Goal: Task Accomplishment & Management: Complete application form

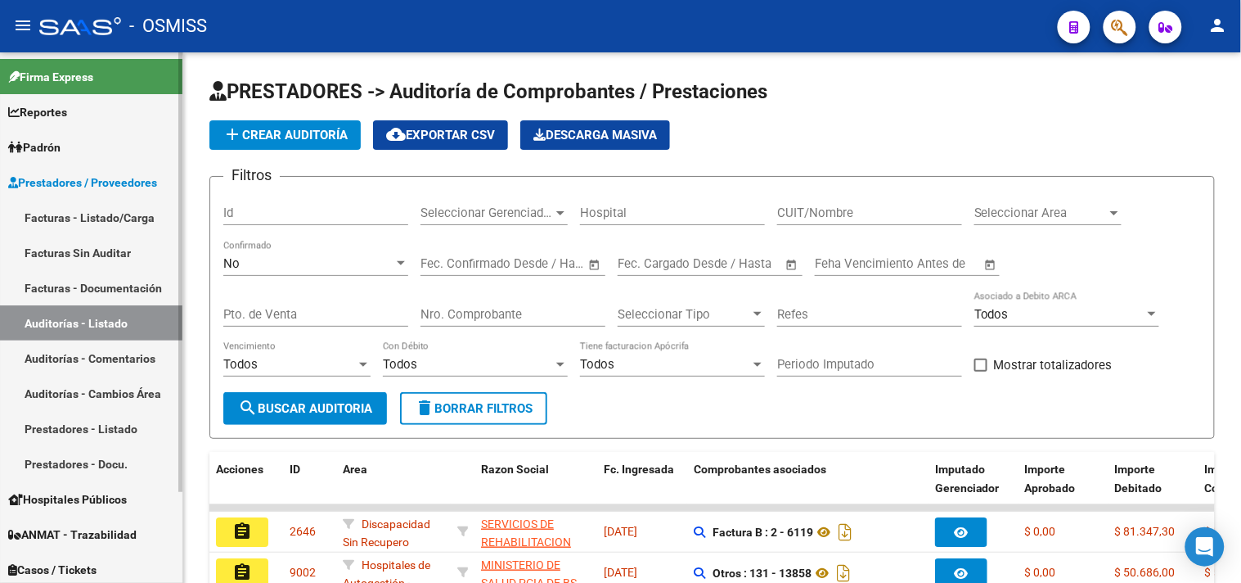
click at [127, 211] on link "Facturas - Listado/Carga" at bounding box center [91, 217] width 182 height 35
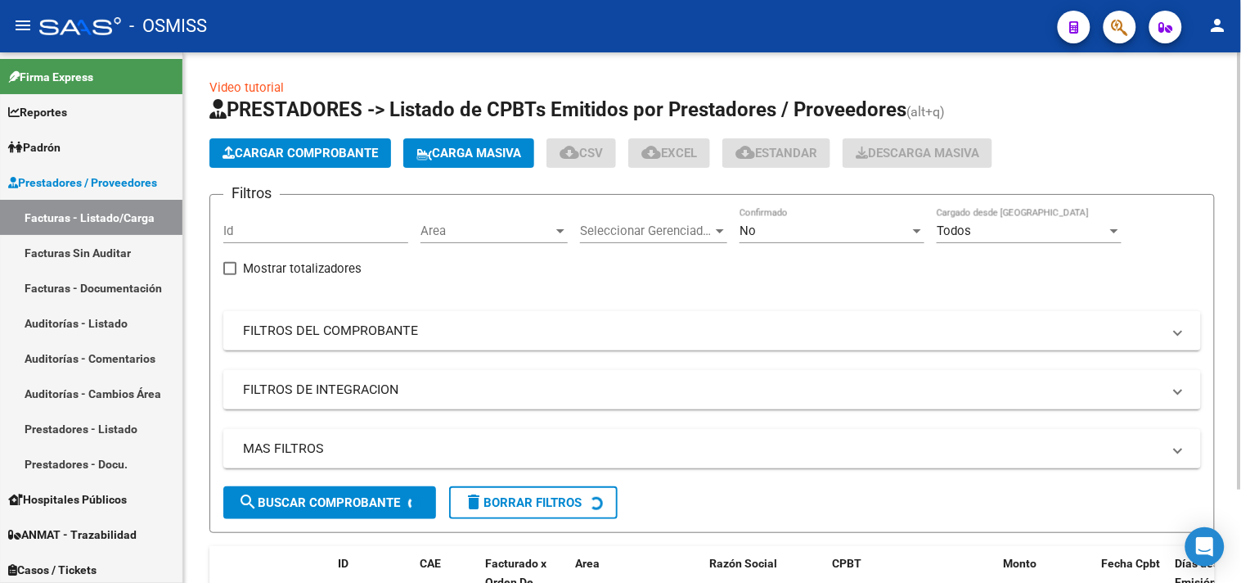
click at [258, 138] on button "Cargar Comprobante" at bounding box center [300, 152] width 182 height 29
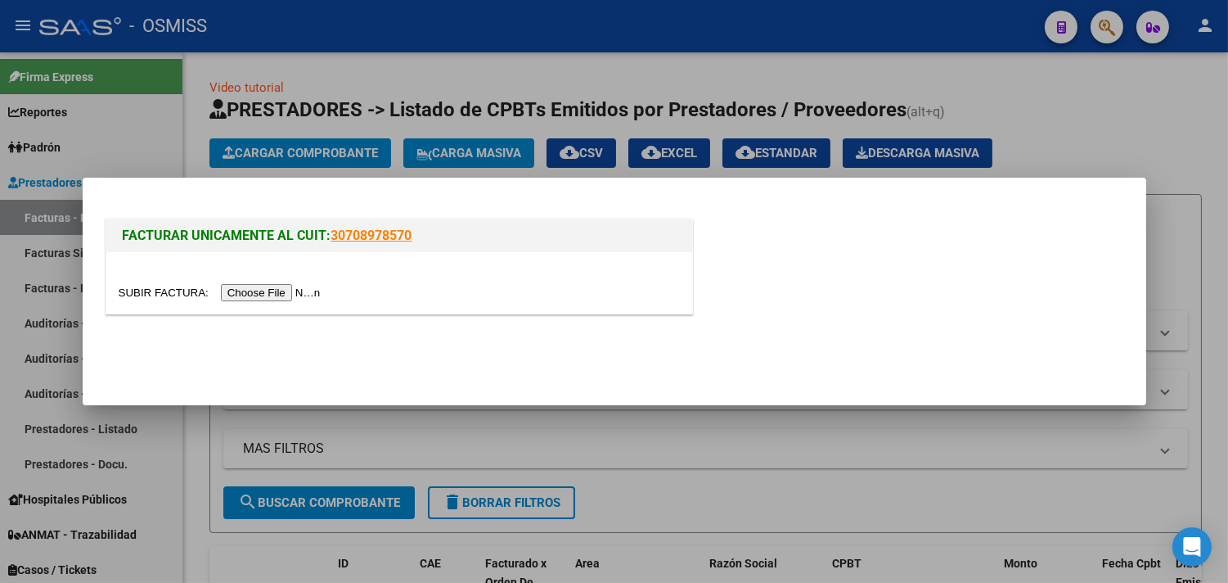
click at [309, 293] on input "file" at bounding box center [222, 292] width 207 height 17
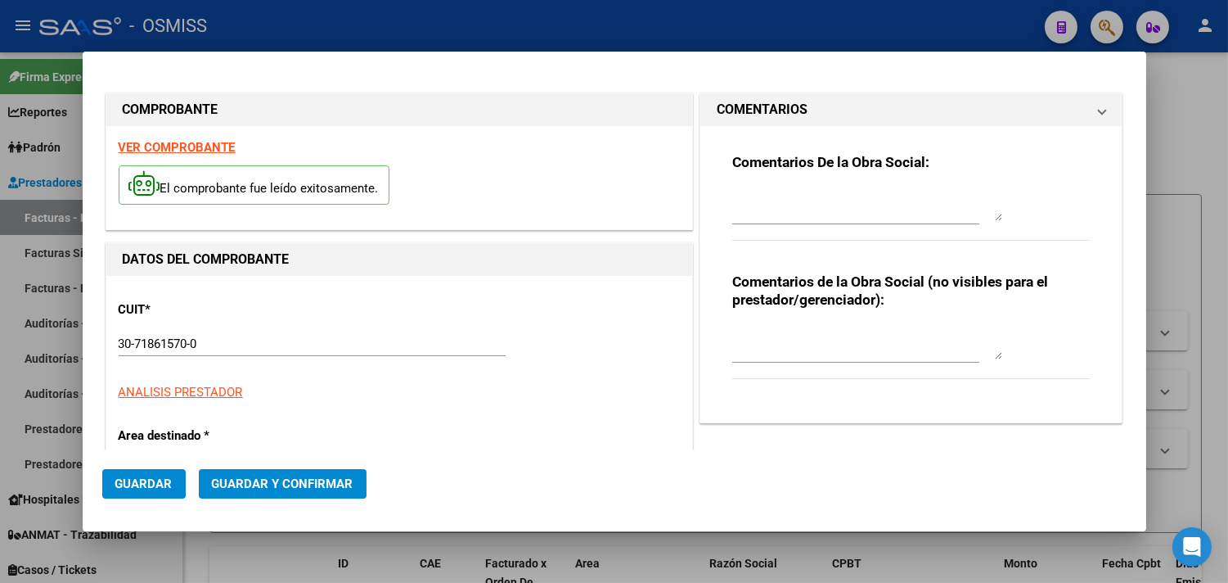
type input "[DATE]"
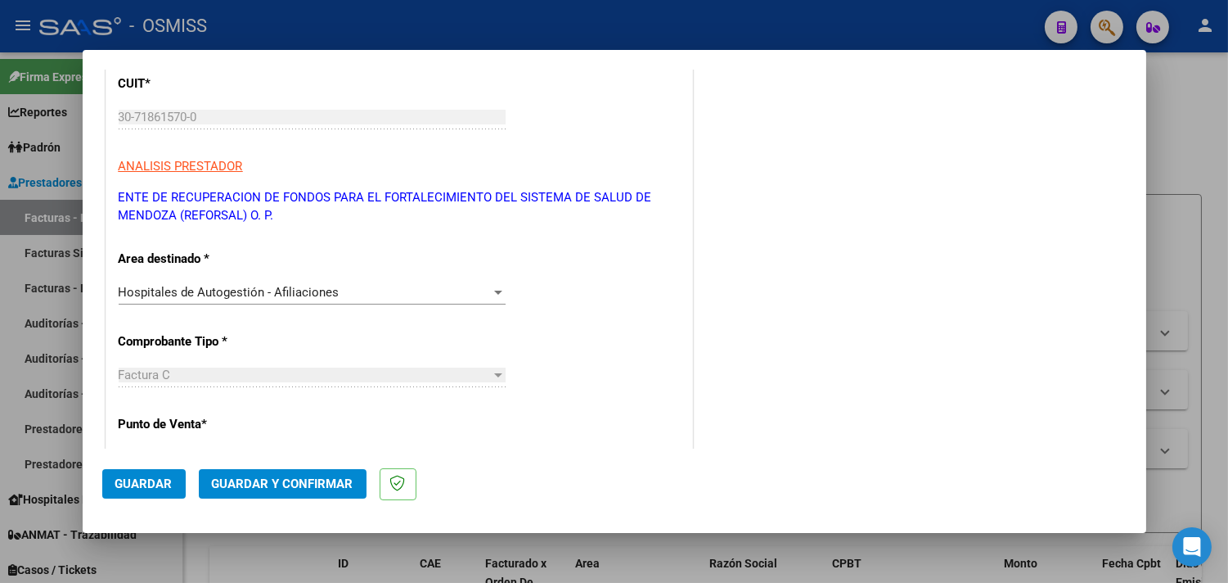
scroll to position [363, 0]
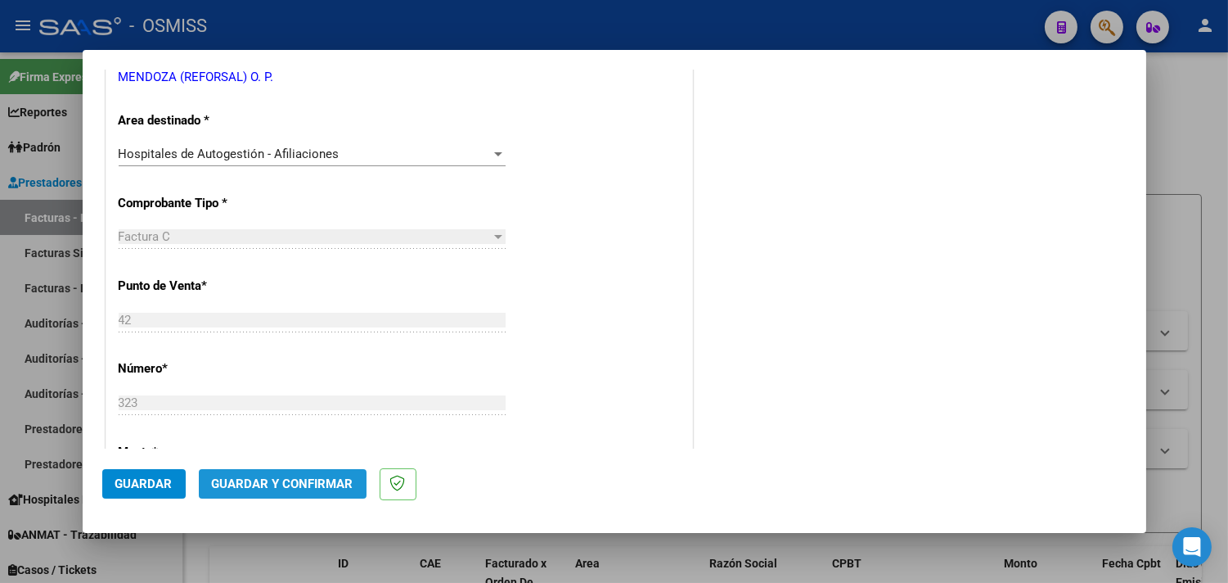
click at [303, 483] on span "Guardar y Confirmar" at bounding box center [283, 483] width 142 height 15
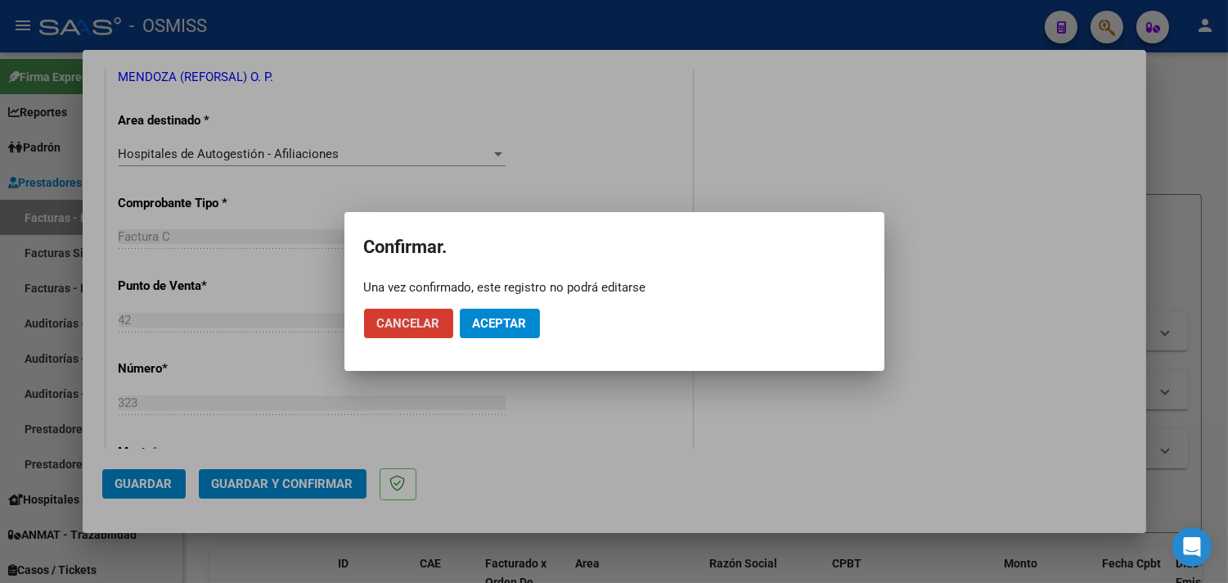
click at [496, 313] on button "Aceptar" at bounding box center [500, 322] width 80 height 29
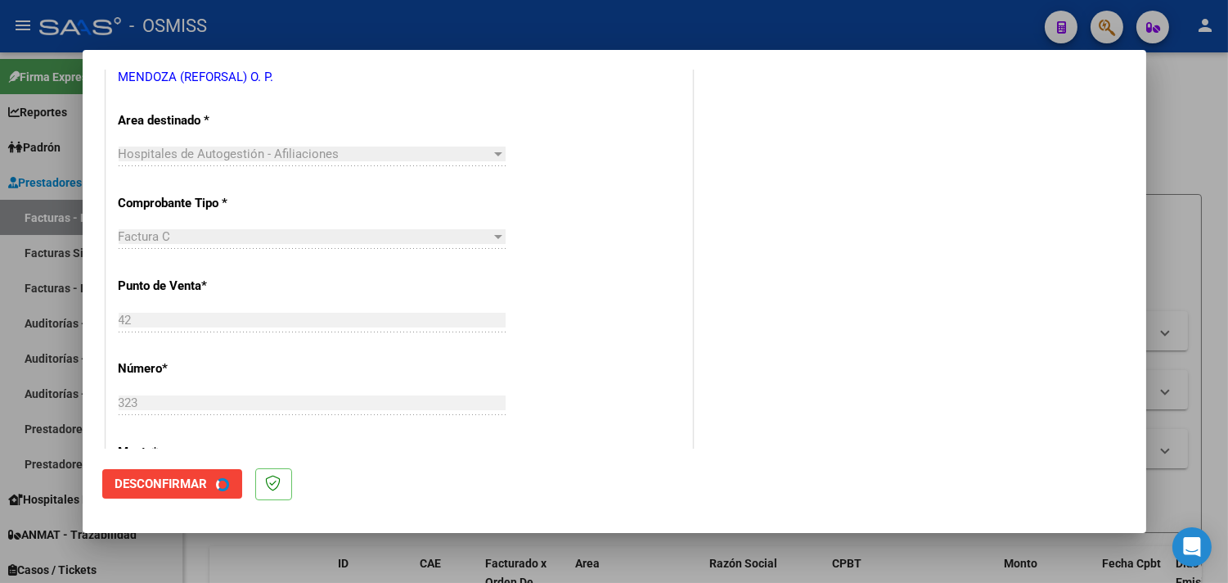
scroll to position [0, 0]
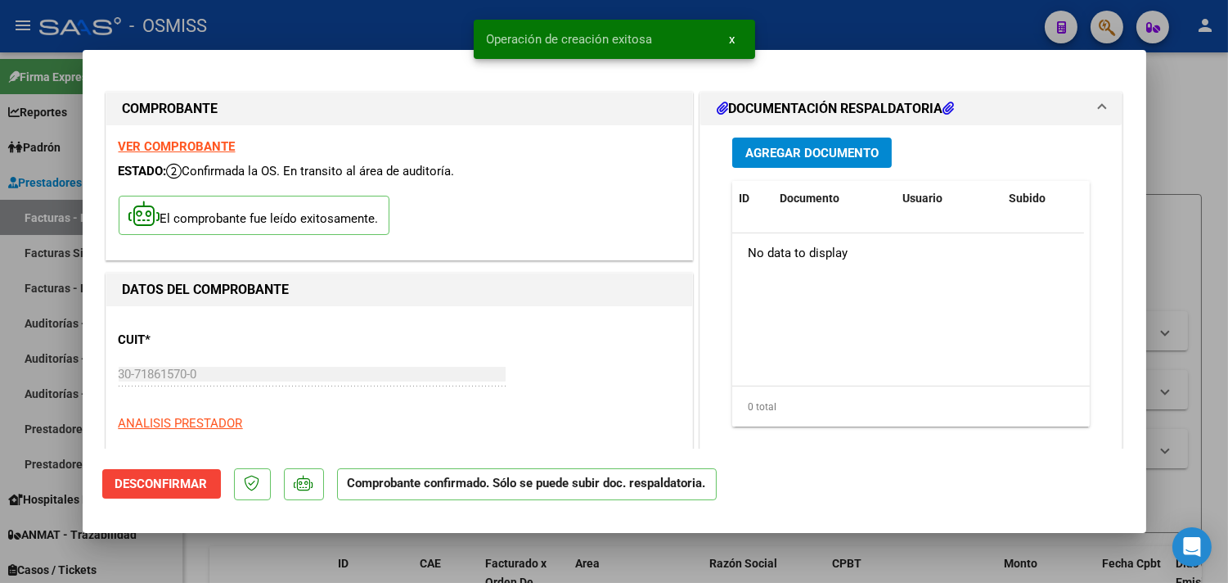
click at [394, 14] on div at bounding box center [614, 291] width 1228 height 583
type input "$ 0,00"
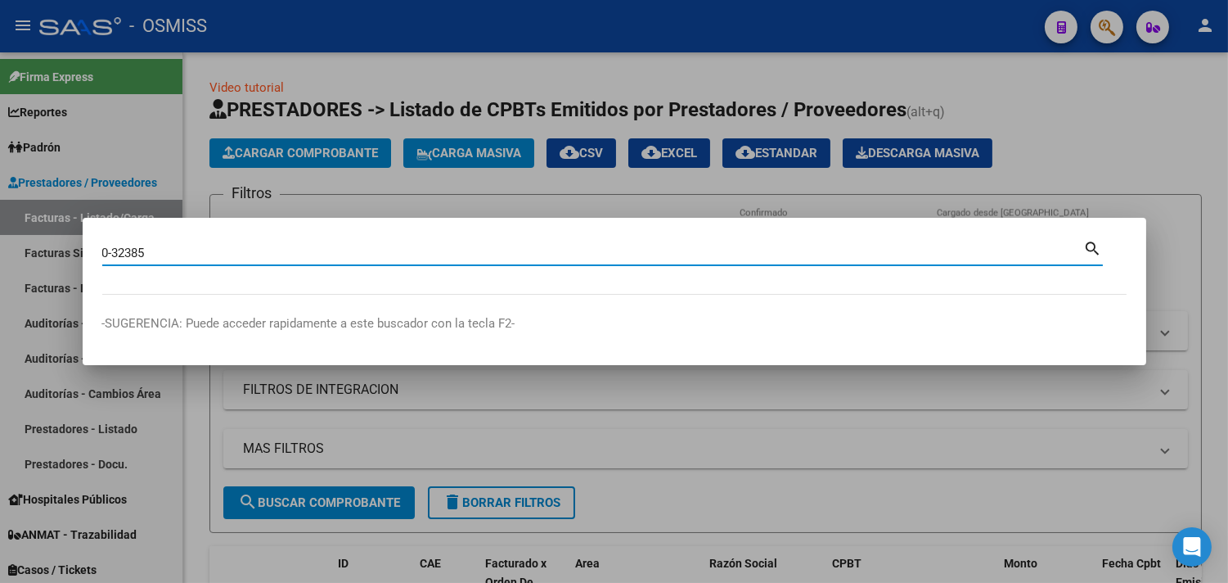
type input "0-32385"
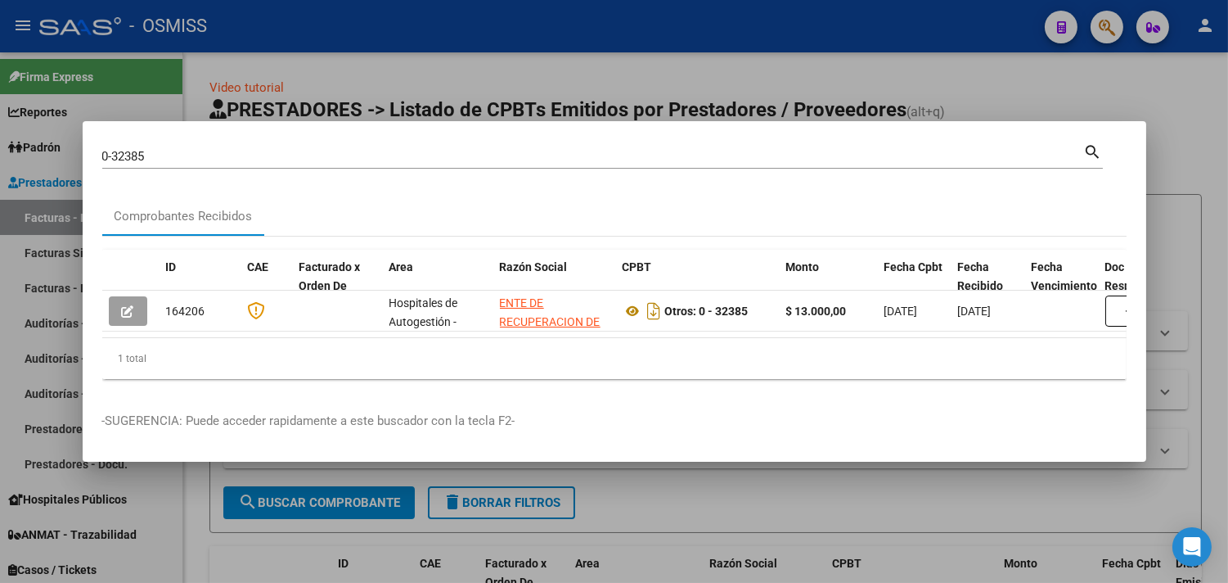
click at [334, 34] on div at bounding box center [614, 291] width 1228 height 583
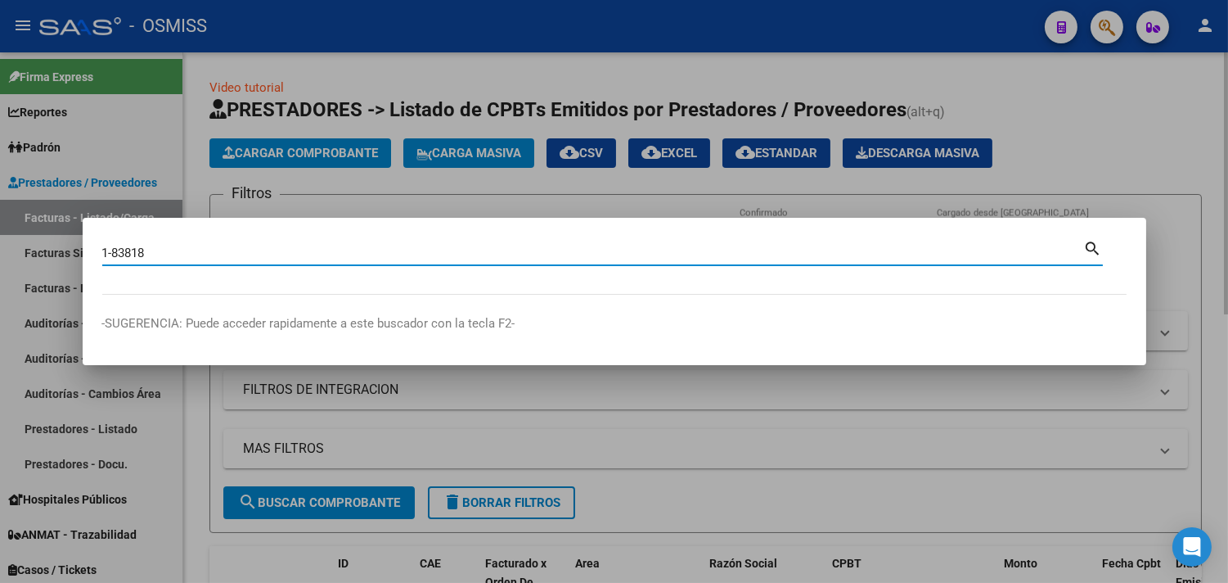
type input "1-83818"
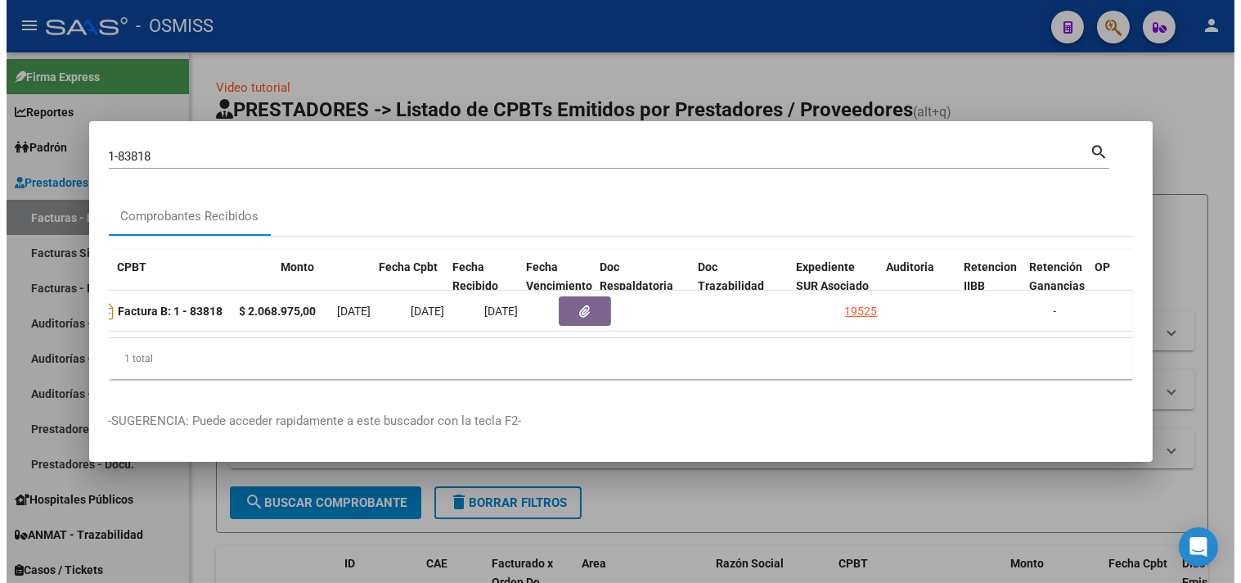
scroll to position [0, 583]
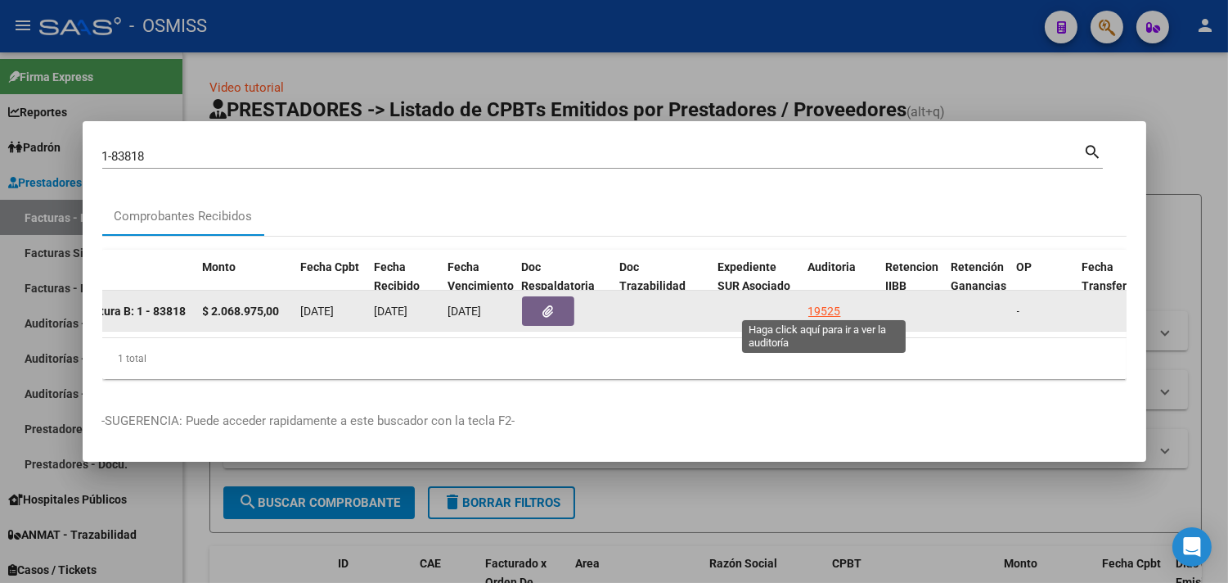
click at [813, 302] on div "19525" at bounding box center [824, 311] width 33 height 19
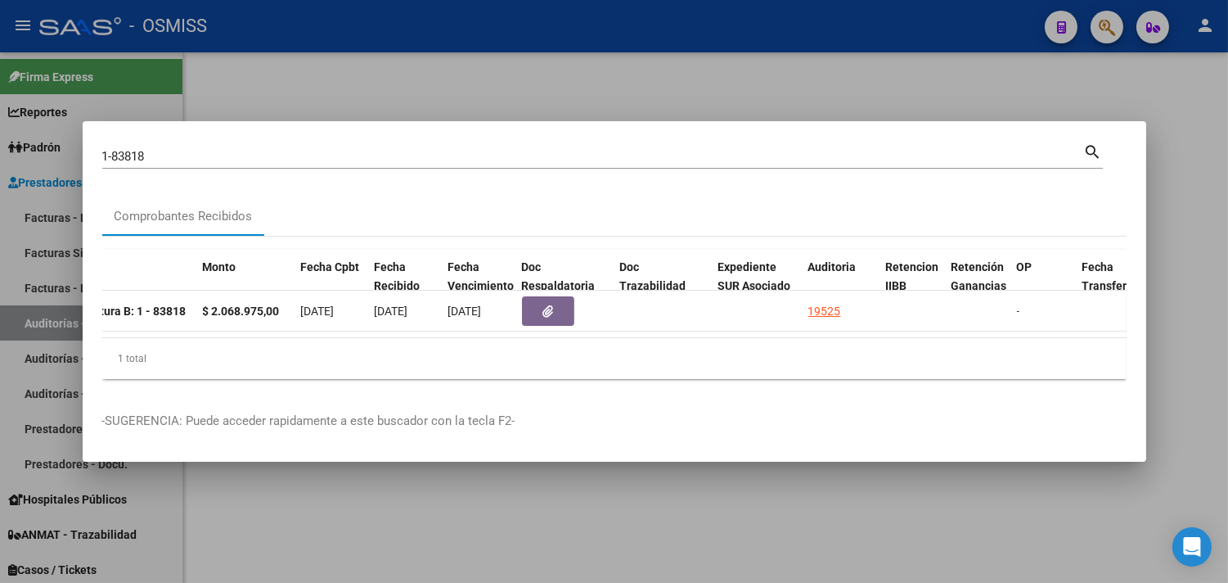
click at [1179, 240] on div at bounding box center [614, 291] width 1228 height 583
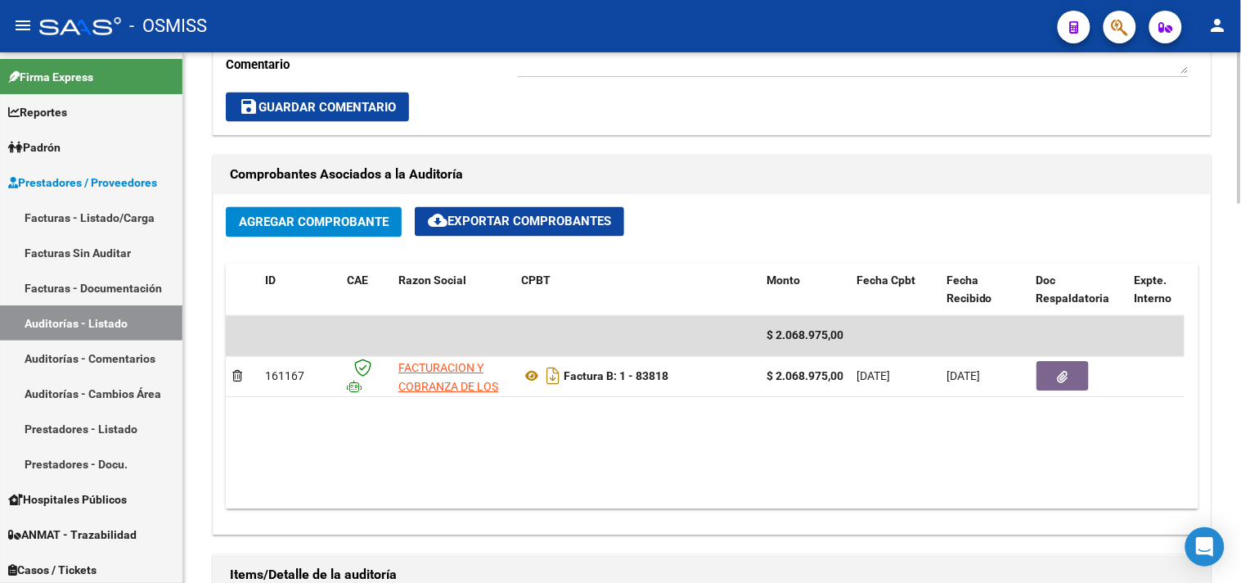
scroll to position [688, 0]
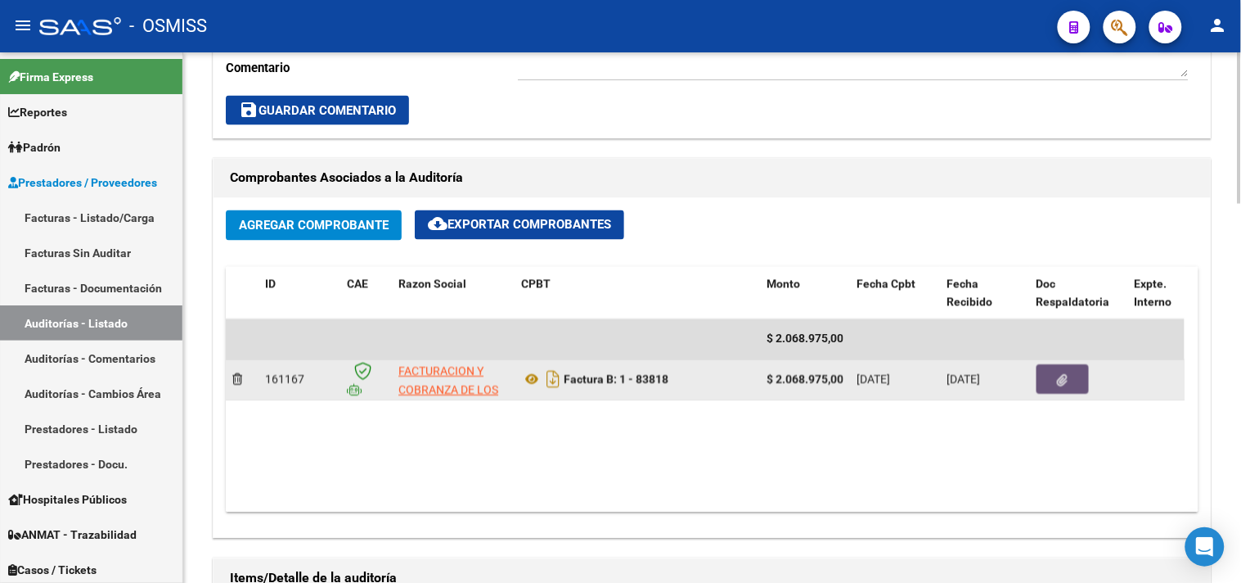
click at [1068, 380] on icon "button" at bounding box center [1063, 381] width 11 height 12
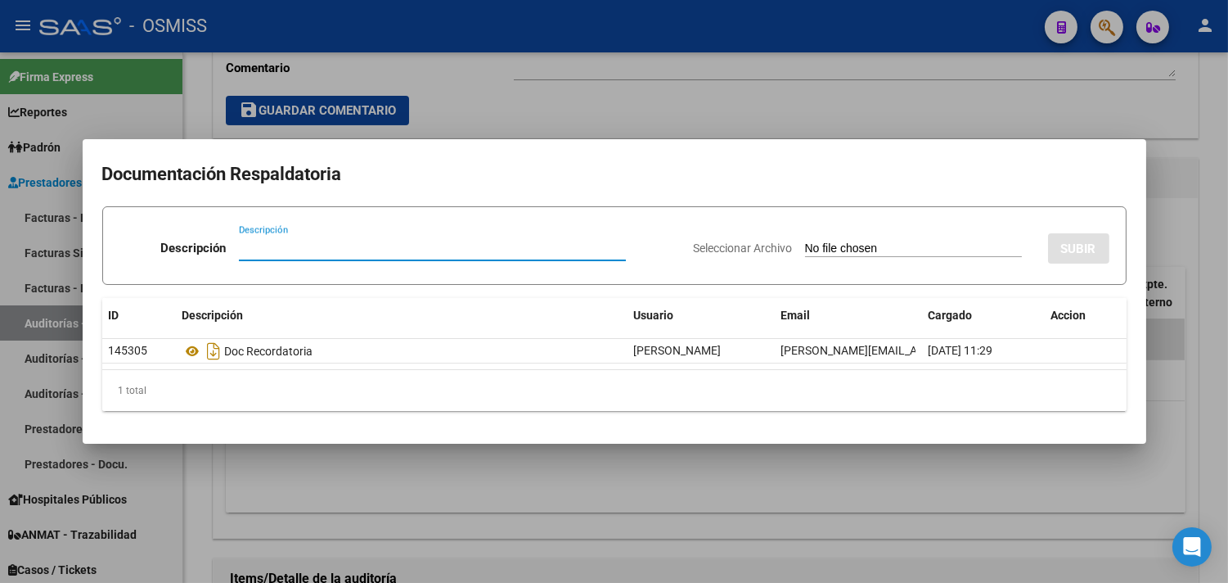
click at [303, 255] on input "Descripción" at bounding box center [432, 248] width 387 height 15
type input "NC"
click at [835, 250] on input "Seleccionar Archivo" at bounding box center [913, 249] width 217 height 16
type input "C:\fakepath\NCB 0001-00044210.pdf"
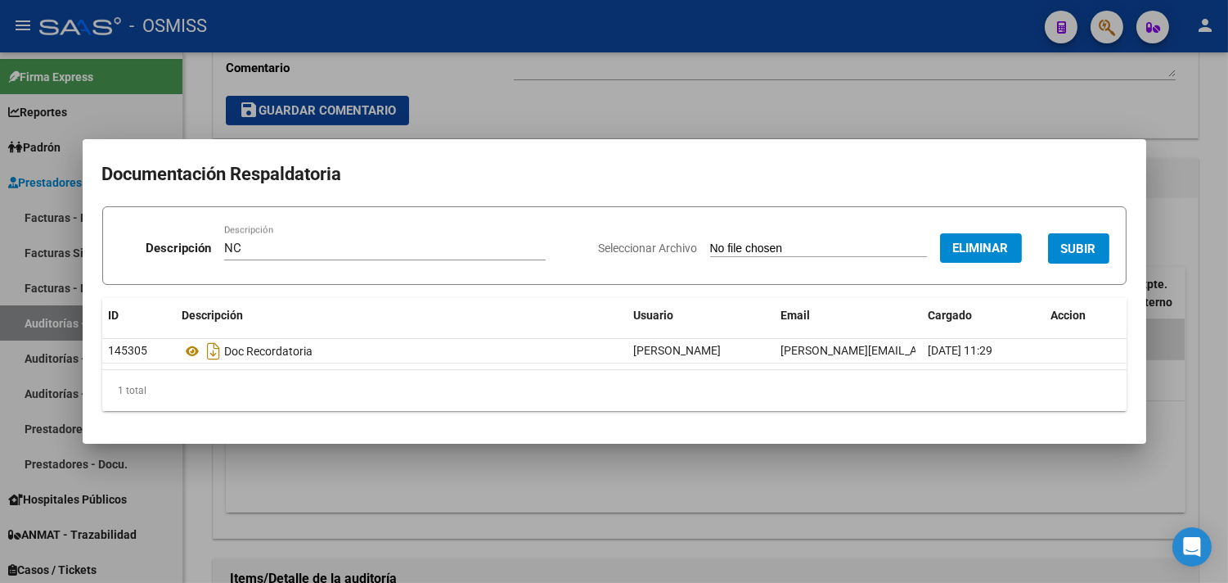
click at [1074, 254] on span "SUBIR" at bounding box center [1078, 248] width 35 height 15
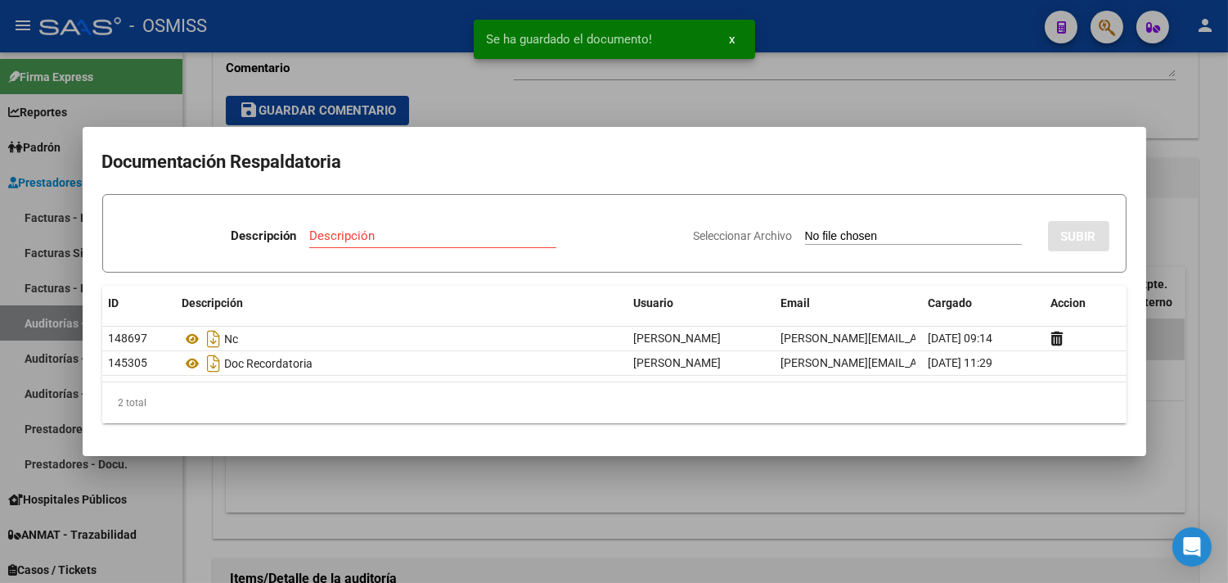
click at [1191, 136] on div at bounding box center [614, 291] width 1228 height 583
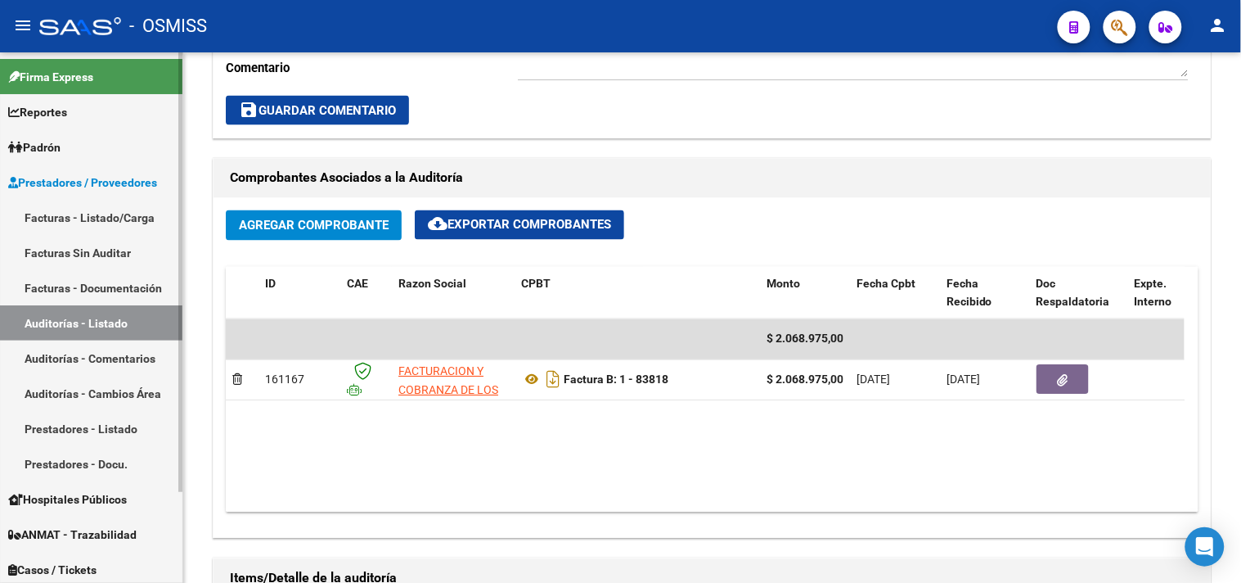
click at [80, 215] on link "Facturas - Listado/Carga" at bounding box center [91, 217] width 182 height 35
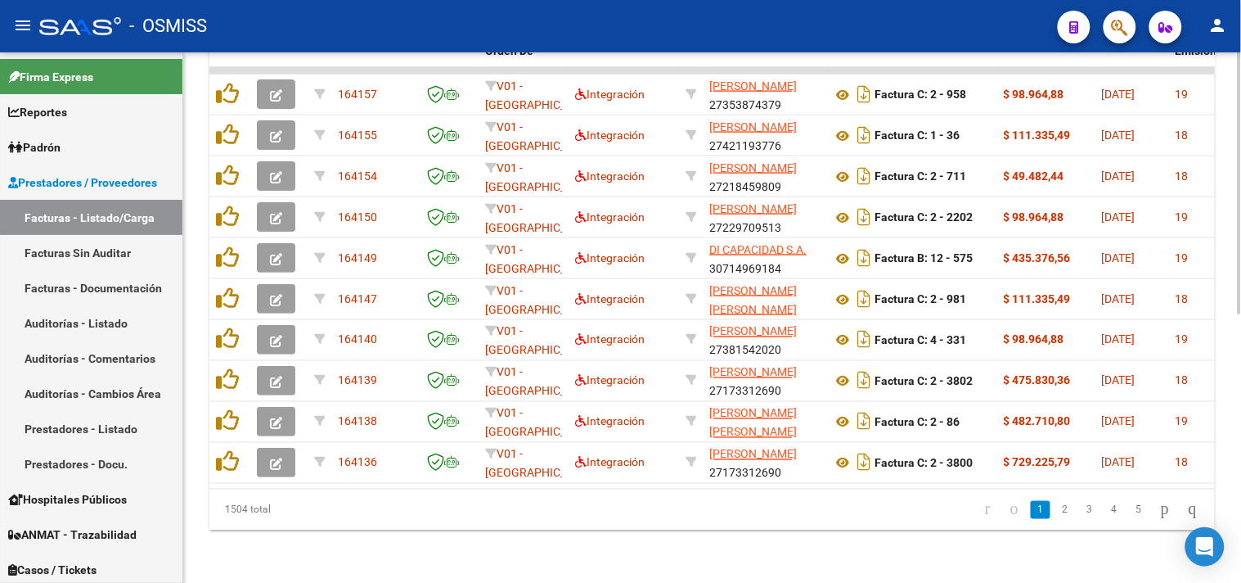
scroll to position [544, 0]
